Goal: Information Seeking & Learning: Learn about a topic

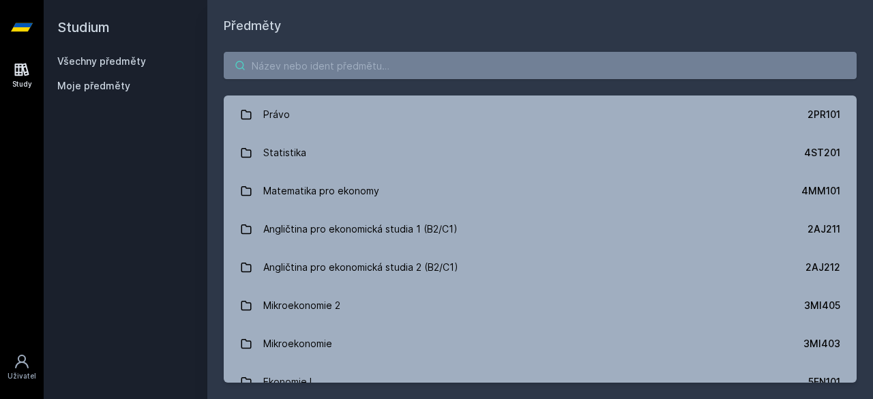
click at [278, 69] on input "search" at bounding box center [540, 65] width 633 height 27
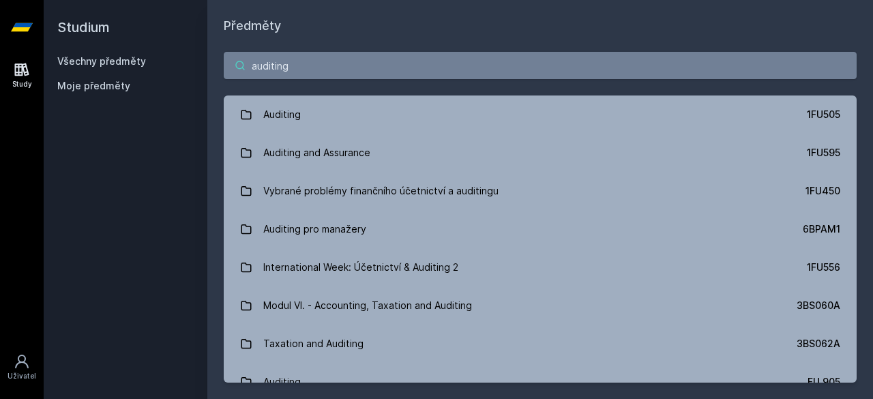
type input "auditing"
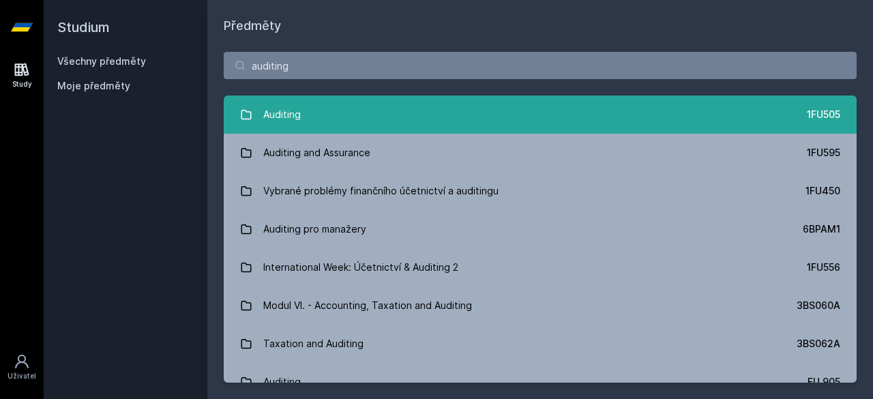
click at [346, 110] on link "Auditing 1FU505" at bounding box center [540, 115] width 633 height 38
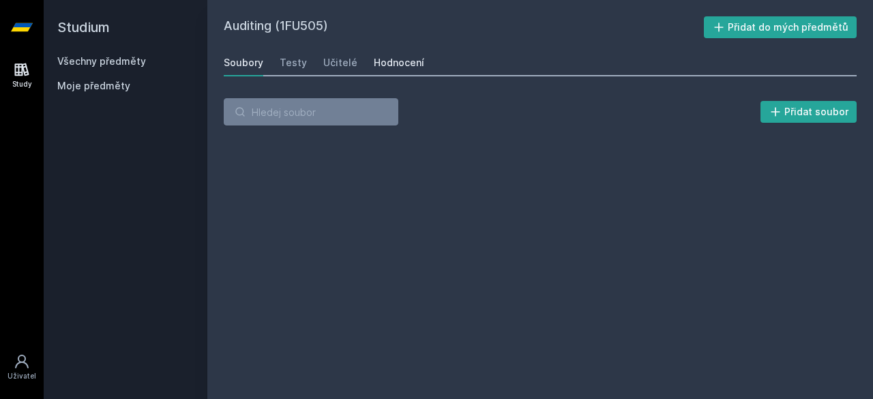
click at [400, 66] on div "Hodnocení" at bounding box center [399, 63] width 50 height 14
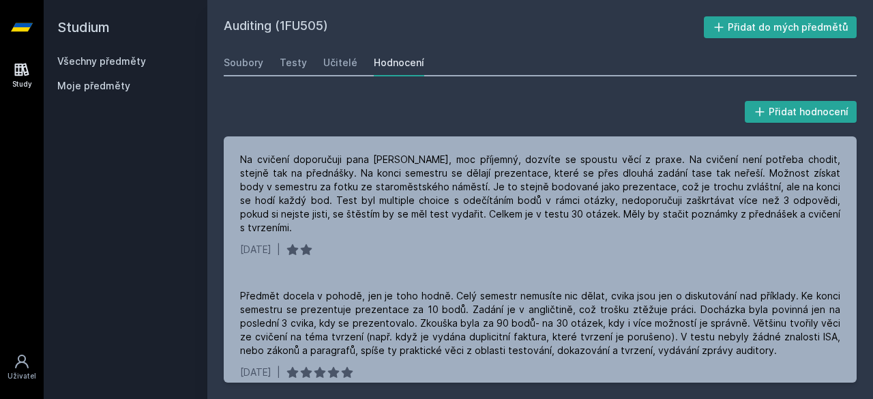
click at [128, 53] on h2 "Studium" at bounding box center [125, 27] width 136 height 55
click at [126, 57] on link "Všechny předměty" at bounding box center [101, 61] width 89 height 12
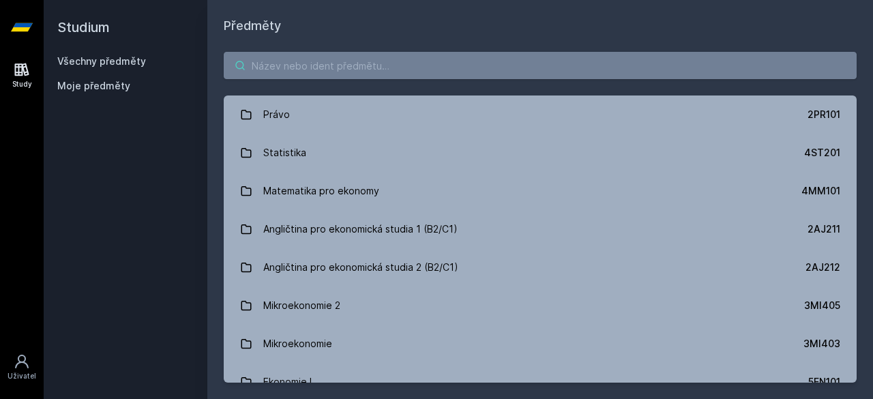
click at [296, 72] on input "search" at bounding box center [540, 65] width 633 height 27
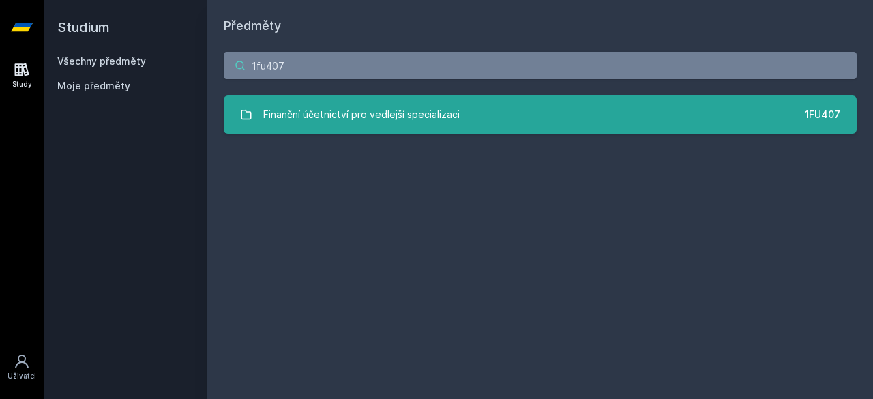
type input "1fu407"
click at [332, 115] on div "Finanční účetnictví pro vedlejší specializaci" at bounding box center [361, 114] width 197 height 27
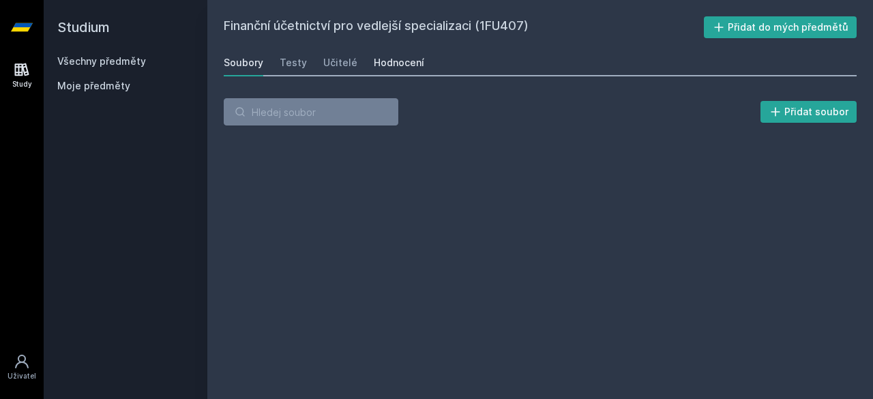
click at [392, 68] on div "Hodnocení" at bounding box center [399, 63] width 50 height 14
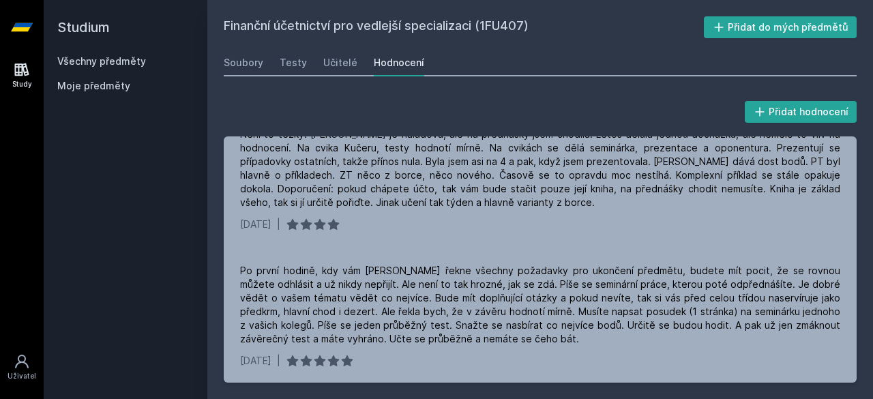
scroll to position [244, 0]
click at [121, 63] on link "Všechny předměty" at bounding box center [101, 61] width 89 height 12
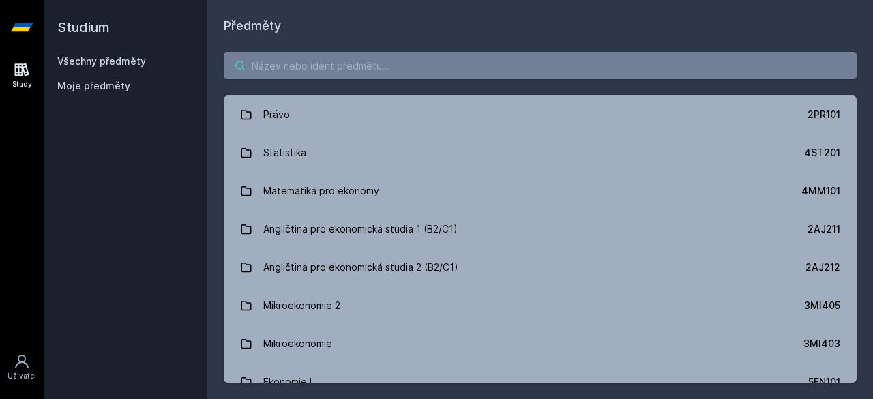
click at [321, 74] on input "search" at bounding box center [540, 65] width 633 height 27
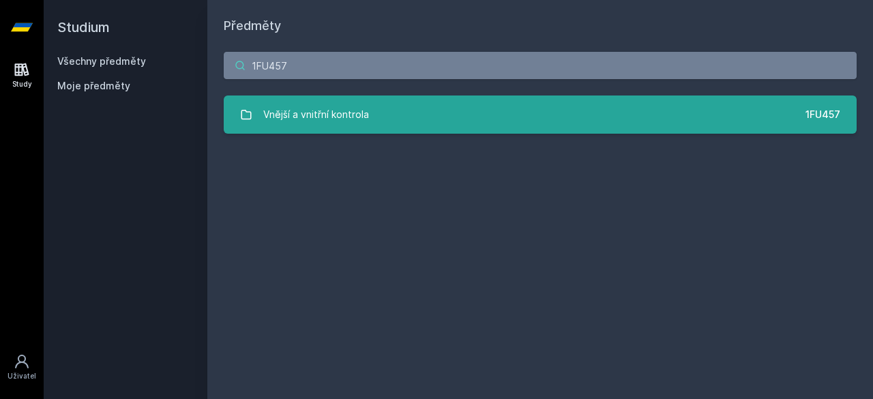
type input "1FU457"
click at [319, 114] on div "Vnější a vnitřní kontrola" at bounding box center [316, 114] width 106 height 27
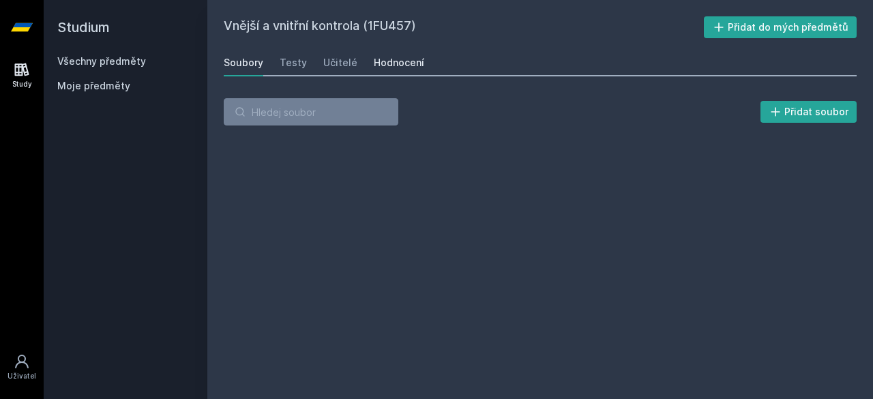
click at [393, 65] on div "Hodnocení" at bounding box center [399, 63] width 50 height 14
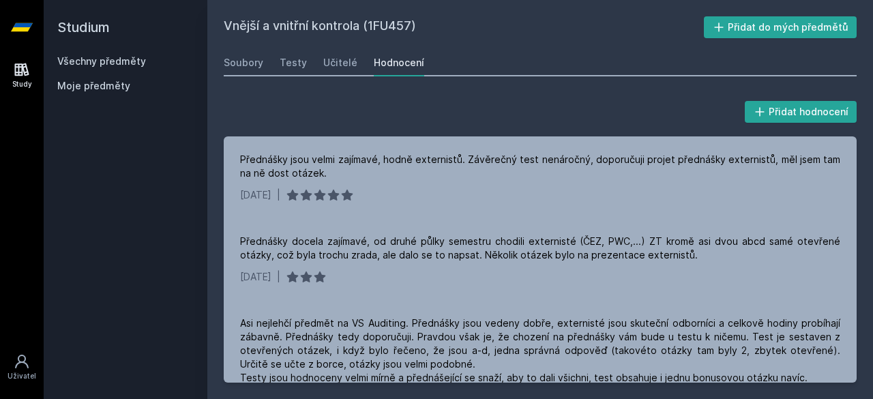
click at [136, 53] on h2 "Studium" at bounding box center [125, 27] width 136 height 55
click at [134, 55] on div "Všechny předměty" at bounding box center [125, 62] width 136 height 14
click at [131, 59] on link "Všechny předměty" at bounding box center [101, 61] width 89 height 12
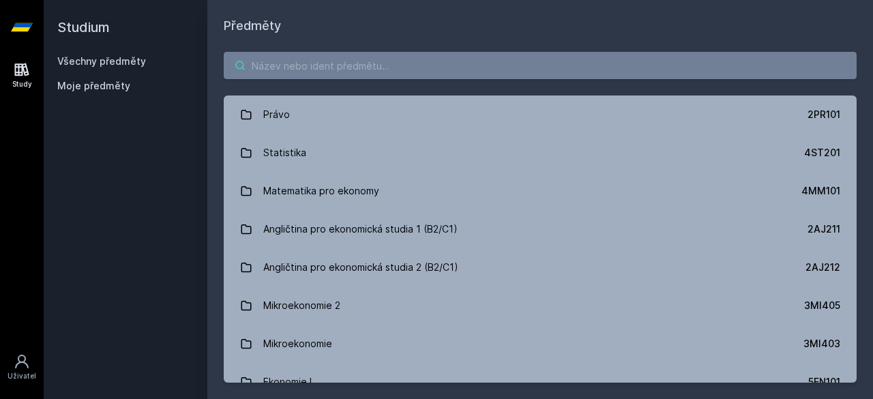
click at [275, 68] on input "search" at bounding box center [540, 65] width 633 height 27
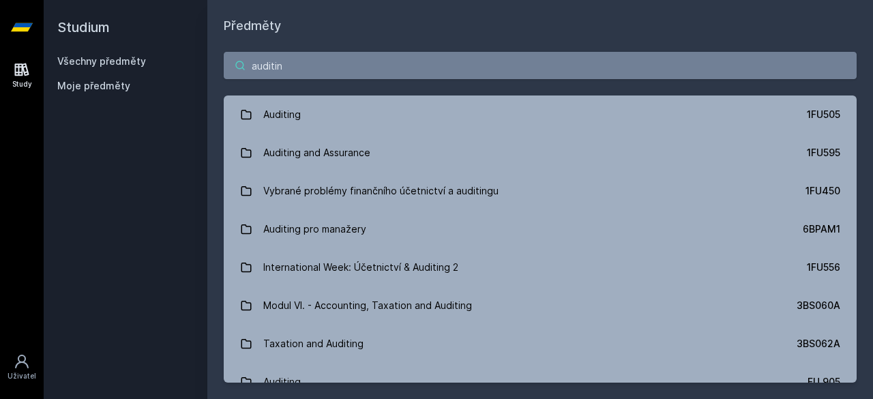
type input "auditing"
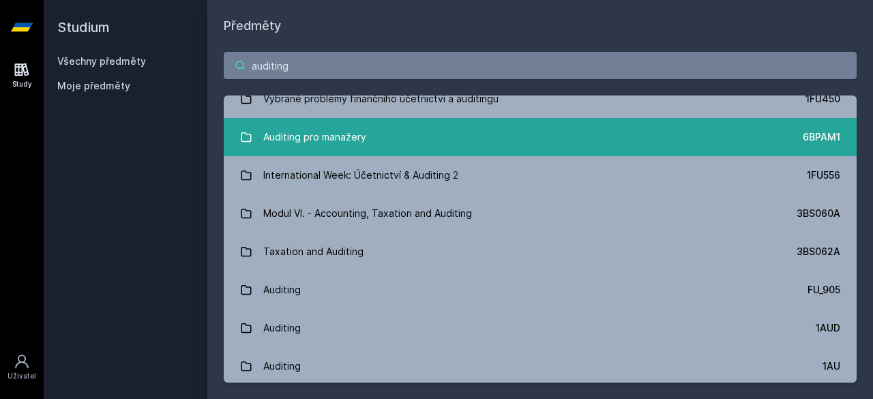
scroll to position [132, 0]
